Goal: Task Accomplishment & Management: Complete application form

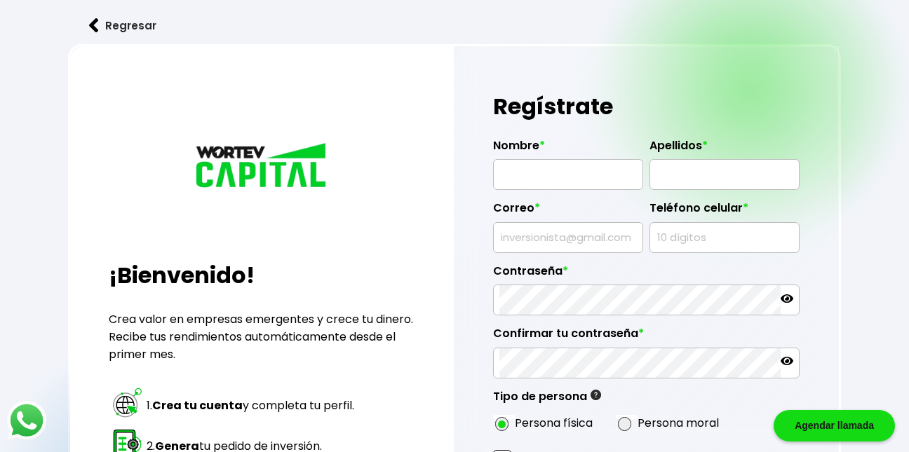
click at [94, 26] on img at bounding box center [94, 25] width 10 height 15
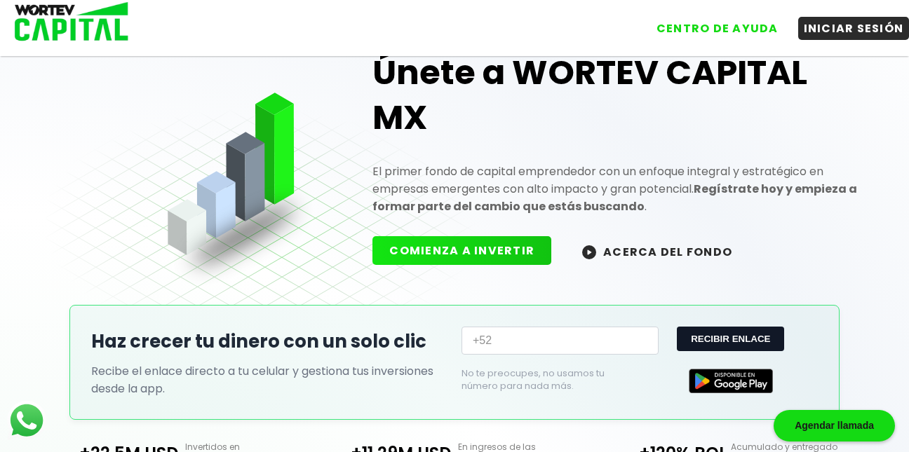
scroll to position [48, 0]
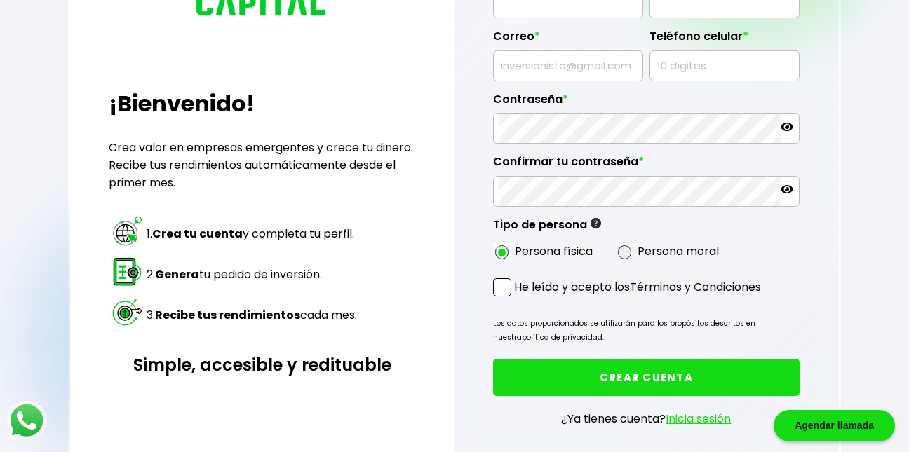
scroll to position [182, 0]
